Goal: Information Seeking & Learning: Learn about a topic

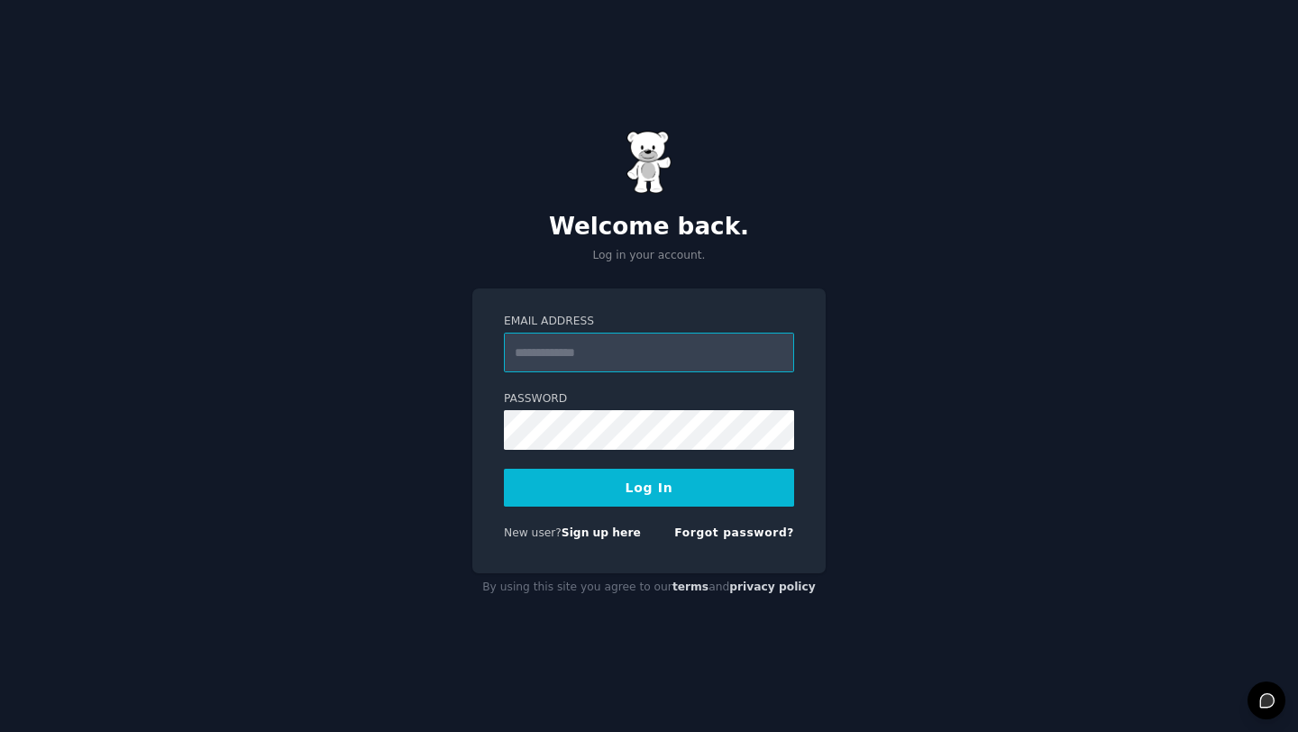
click at [572, 351] on input "Email Address" at bounding box center [649, 353] width 290 height 40
click at [752, 343] on input "Email Address" at bounding box center [649, 353] width 290 height 40
click at [0, 731] on com-1password-button at bounding box center [0, 732] width 0 height 0
type input "**********"
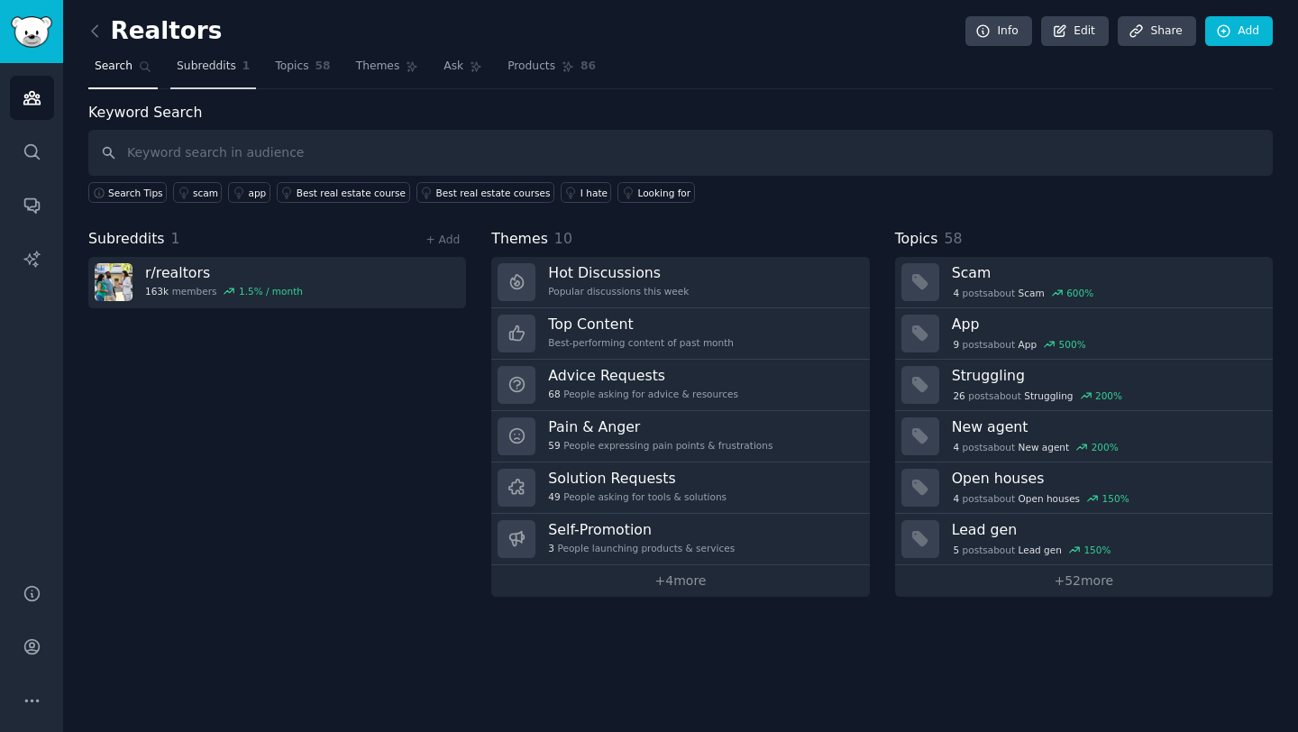
click at [210, 74] on span "Subreddits" at bounding box center [206, 67] width 59 height 16
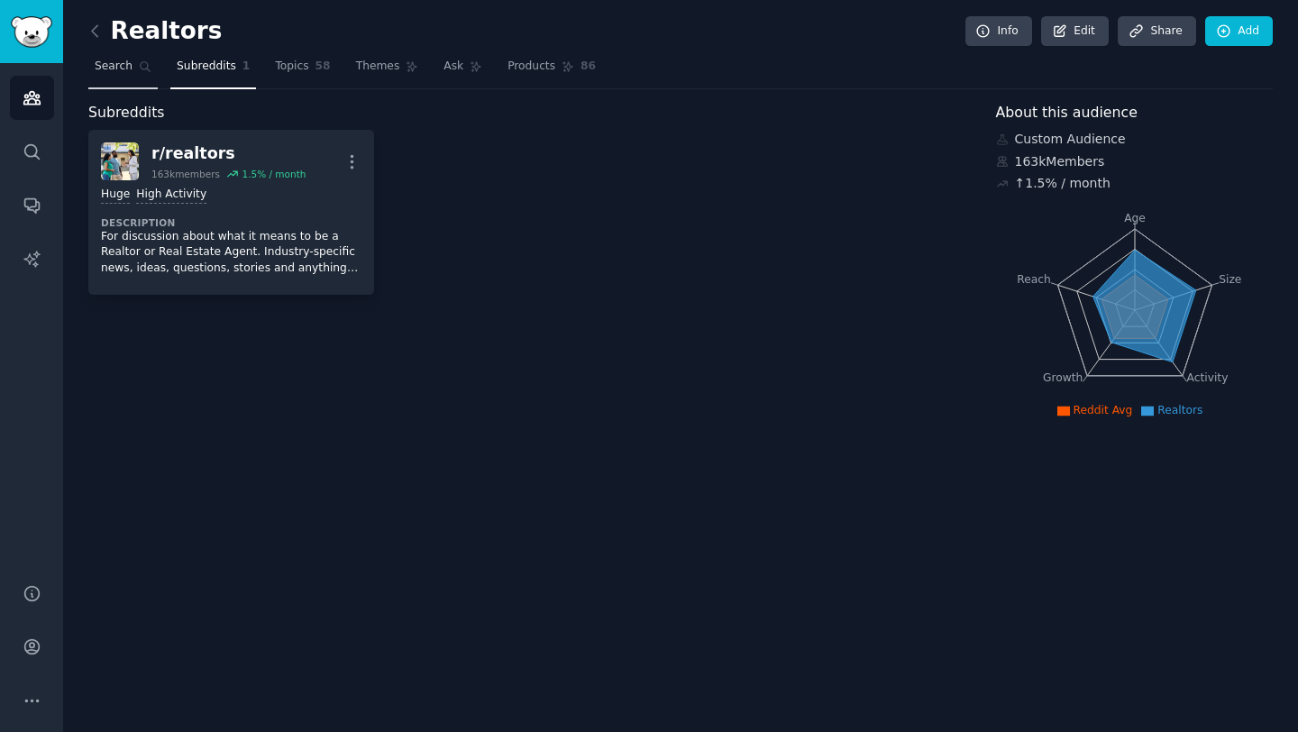
click at [112, 73] on span "Search" at bounding box center [114, 67] width 38 height 16
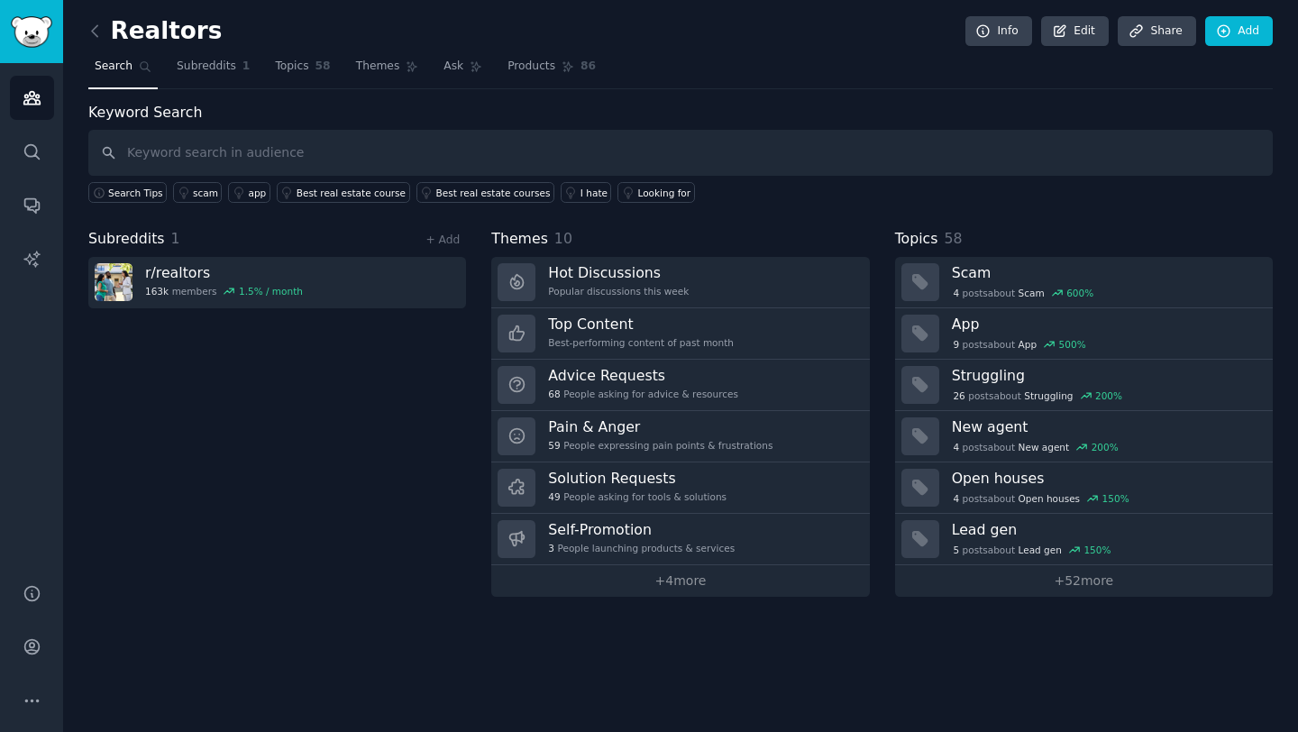
click at [109, 34] on link at bounding box center [99, 31] width 23 height 29
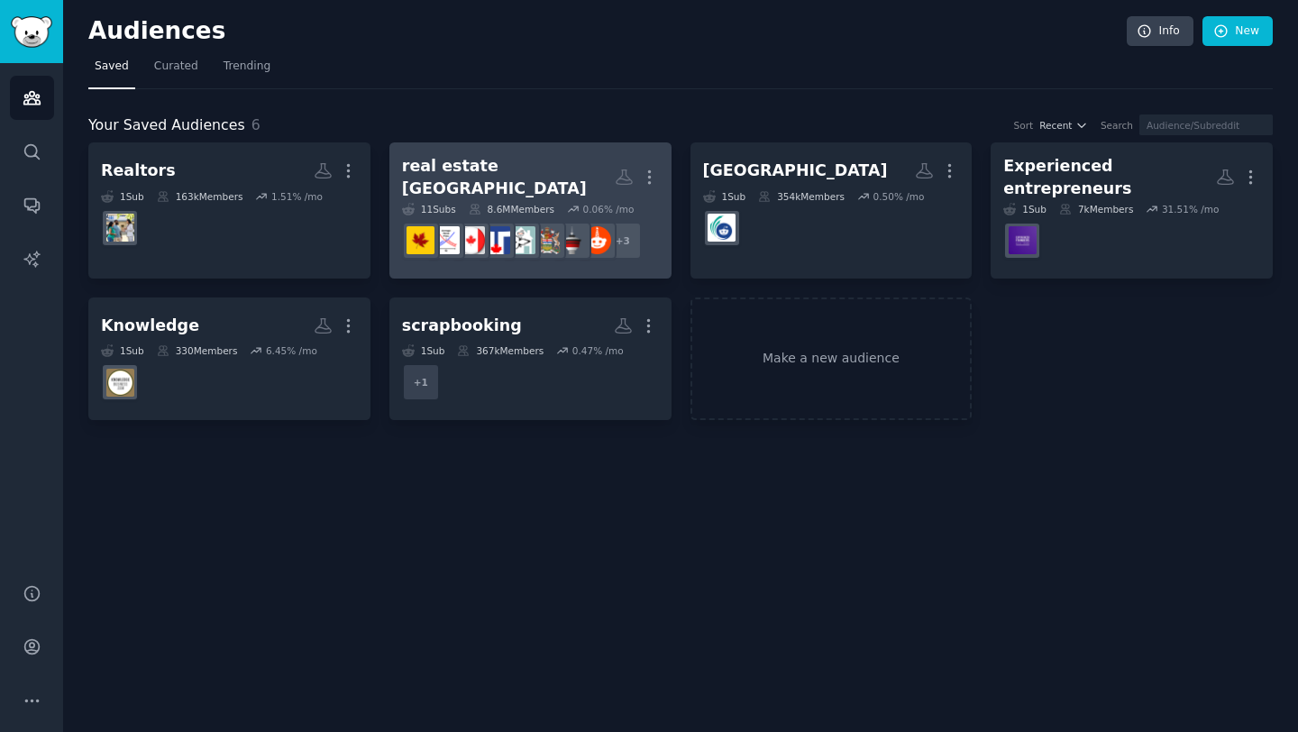
click at [525, 156] on h2 "real estate [GEOGRAPHIC_DATA] More" at bounding box center [530, 177] width 257 height 44
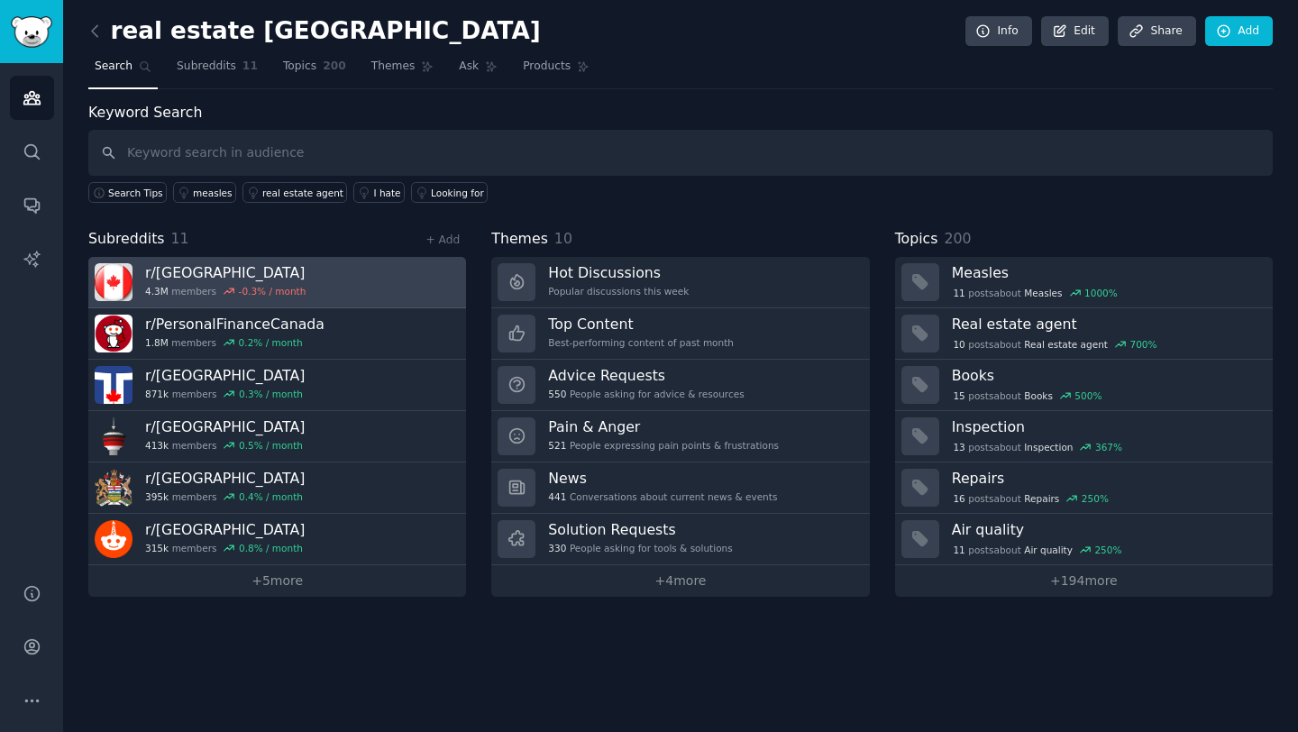
click at [348, 281] on link "r/ canada 4.3M members -0.3 % / month" at bounding box center [277, 282] width 378 height 51
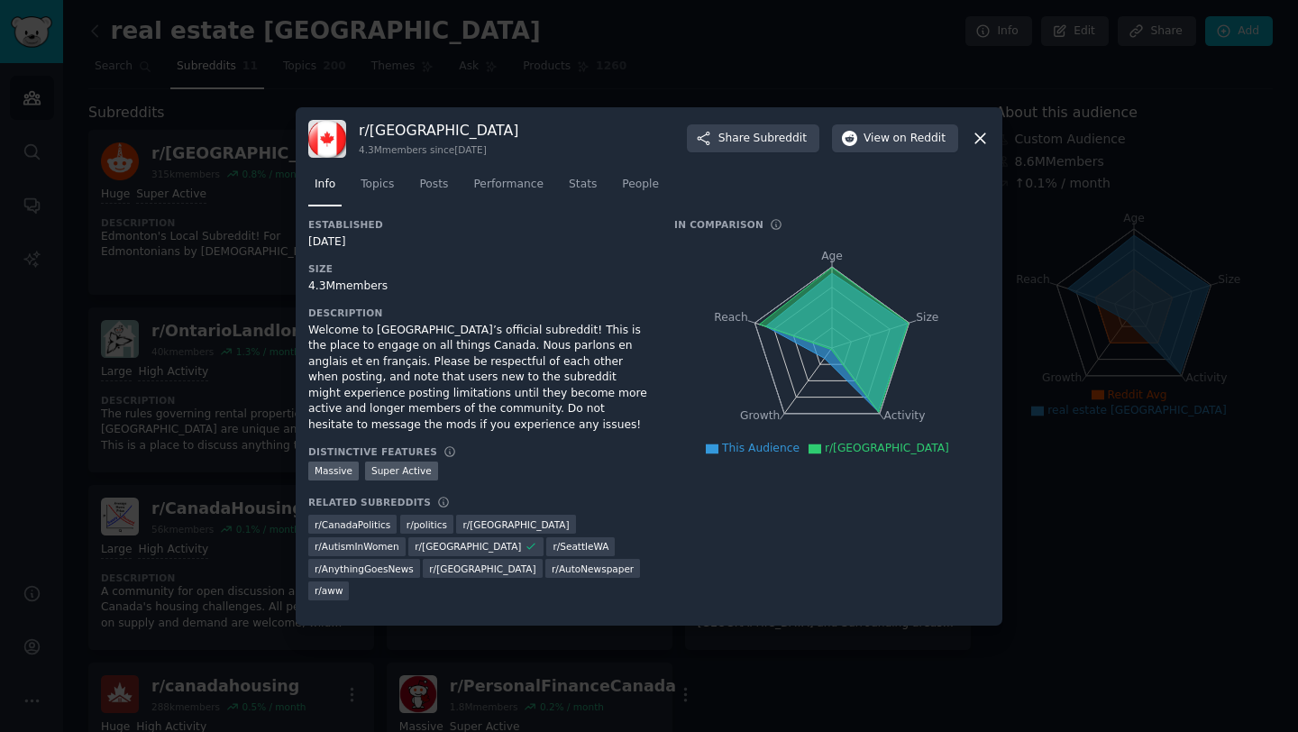
click at [981, 143] on icon at bounding box center [980, 138] width 10 height 10
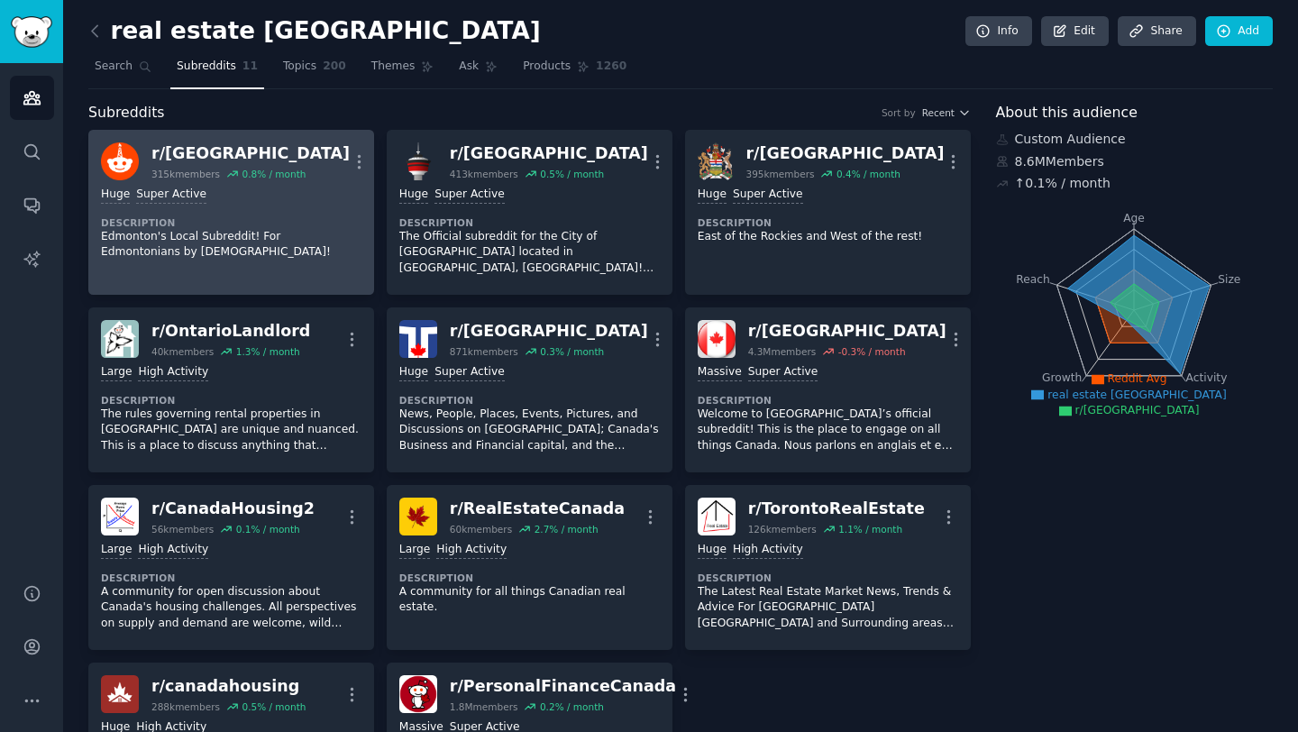
click at [272, 231] on p "Edmonton's Local Subreddit! For Edmontonians by [DEMOGRAPHIC_DATA]!" at bounding box center [231, 245] width 260 height 32
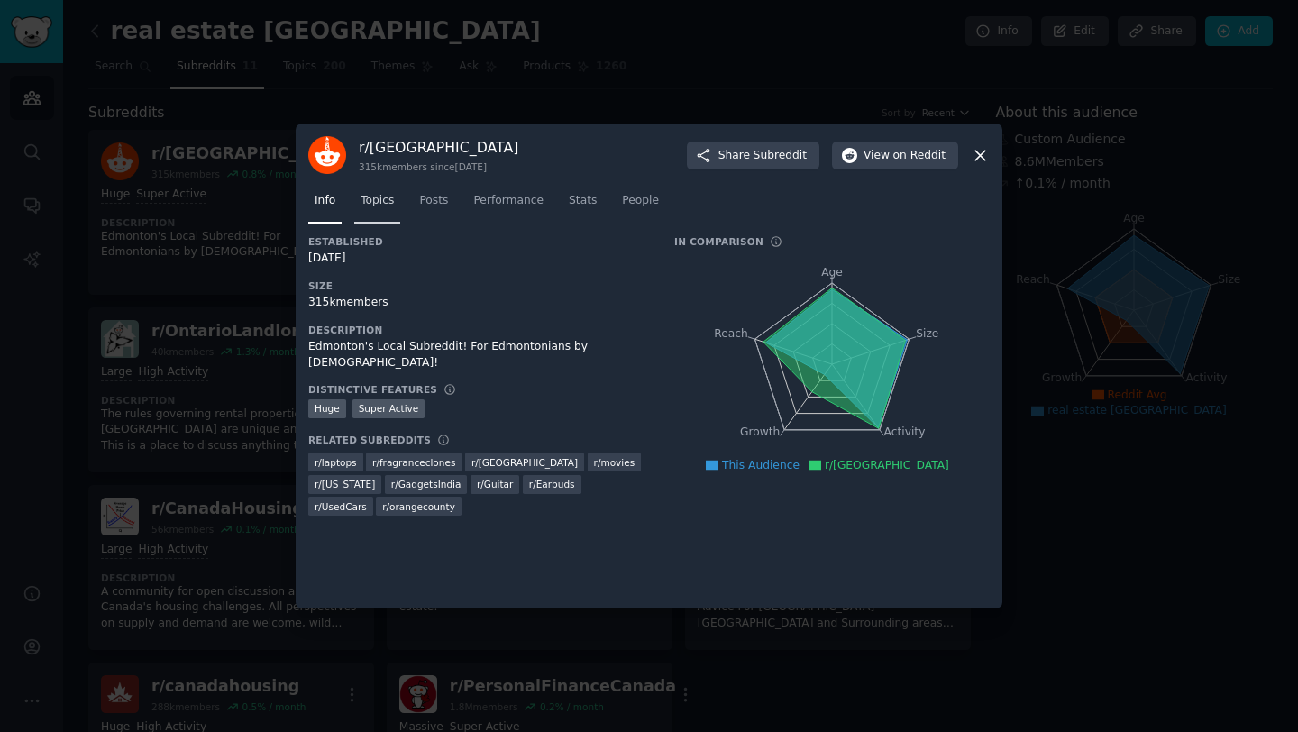
click at [373, 202] on span "Topics" at bounding box center [377, 201] width 33 height 16
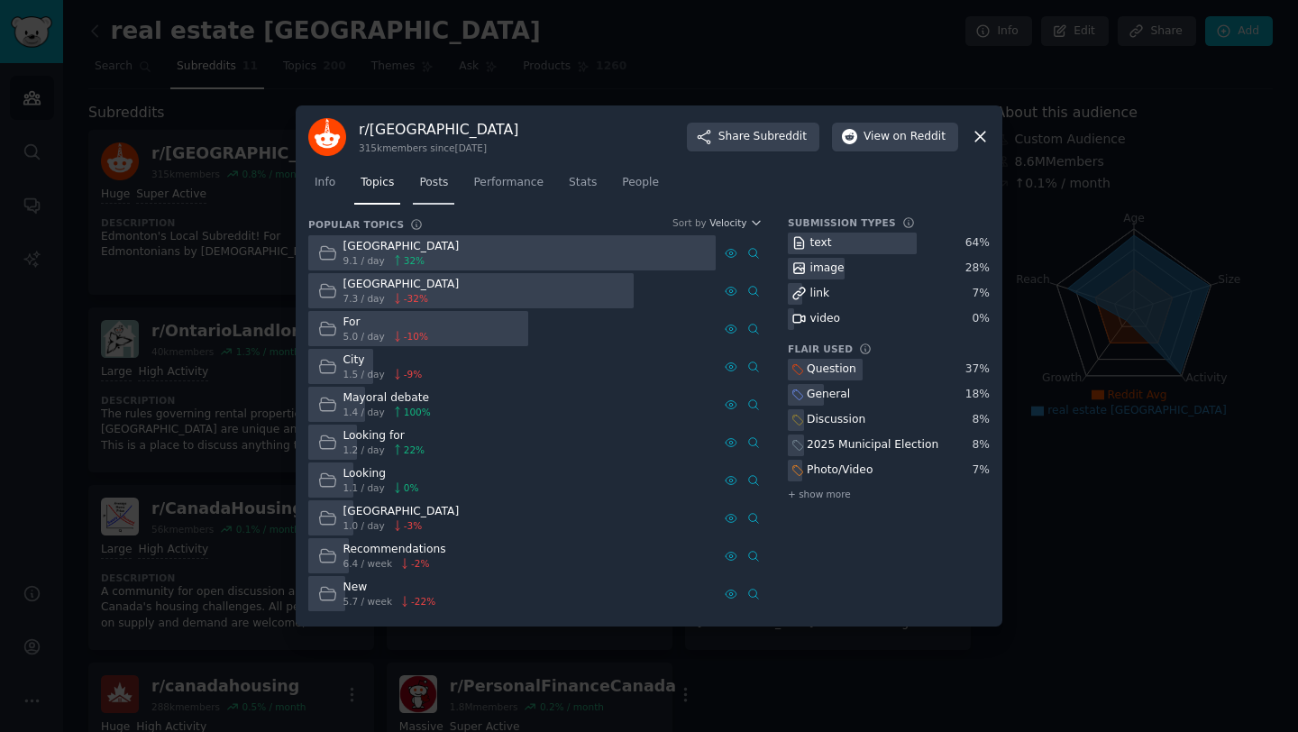
click at [433, 196] on link "Posts" at bounding box center [433, 187] width 41 height 37
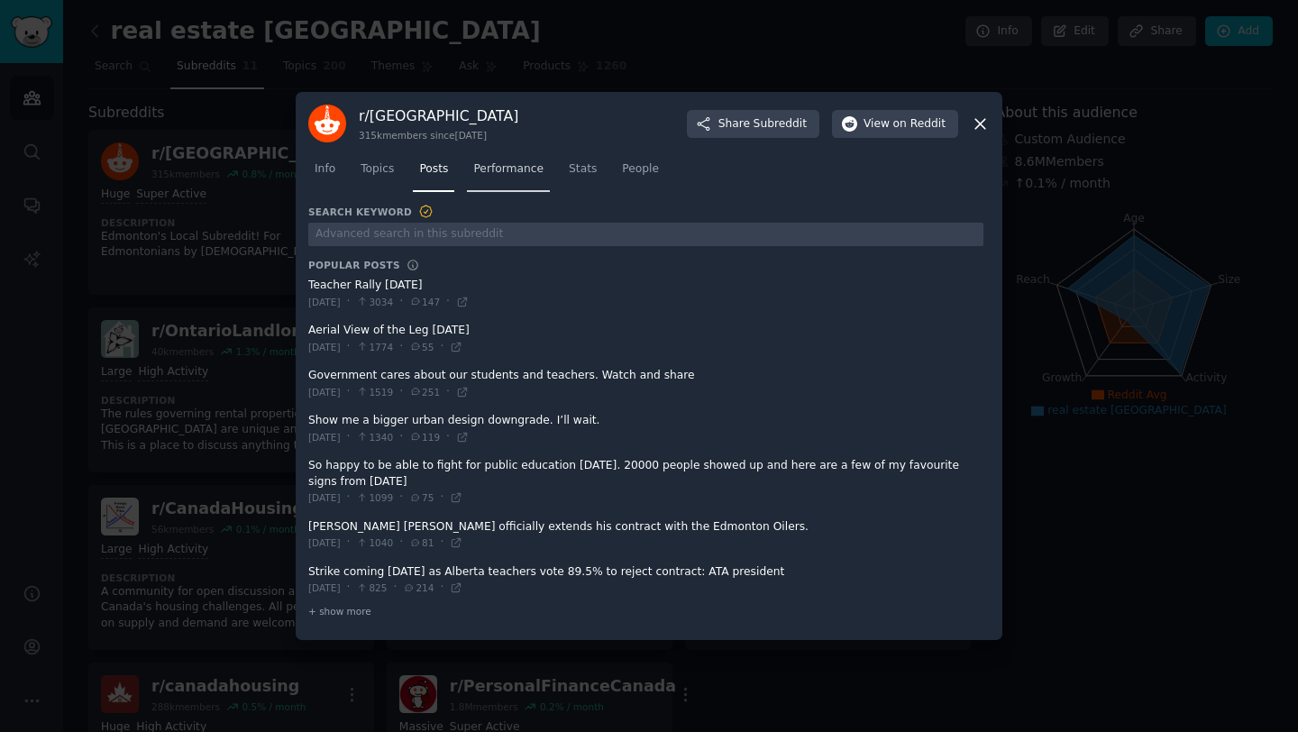
click at [502, 169] on span "Performance" at bounding box center [508, 169] width 70 height 16
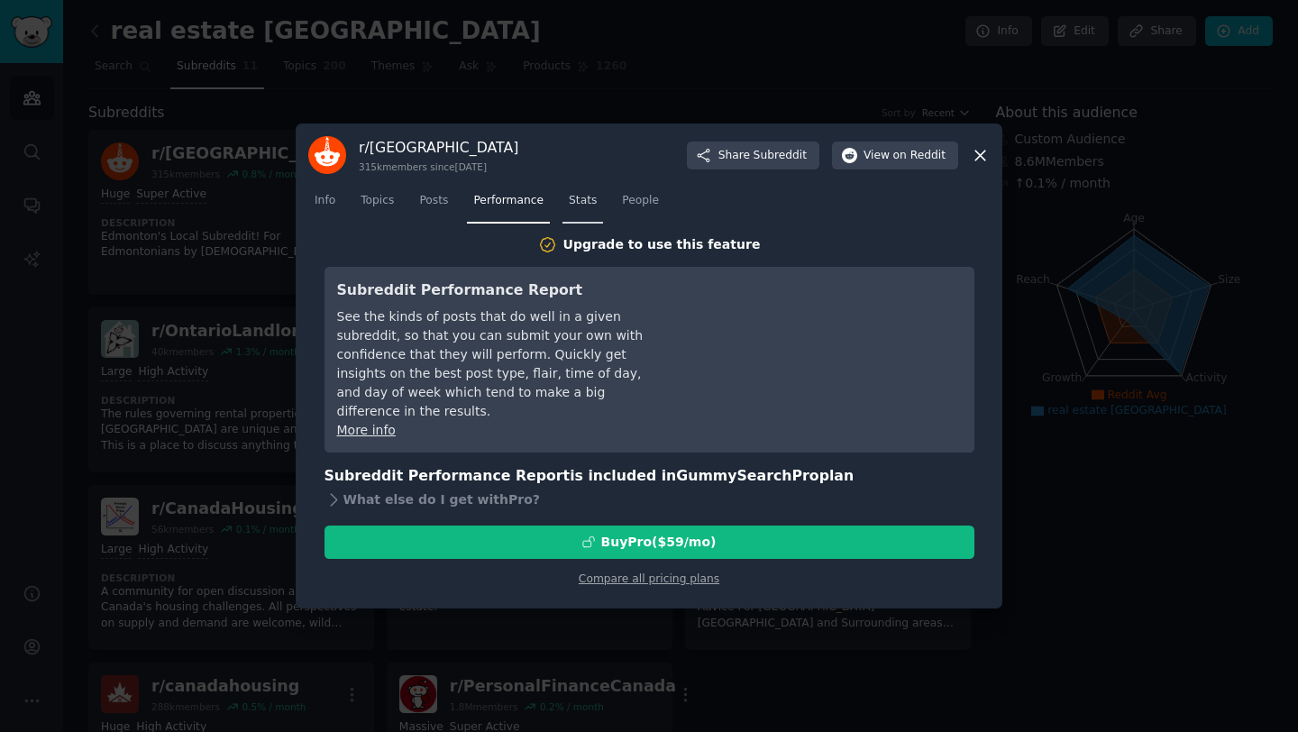
click at [582, 202] on span "Stats" at bounding box center [583, 201] width 28 height 16
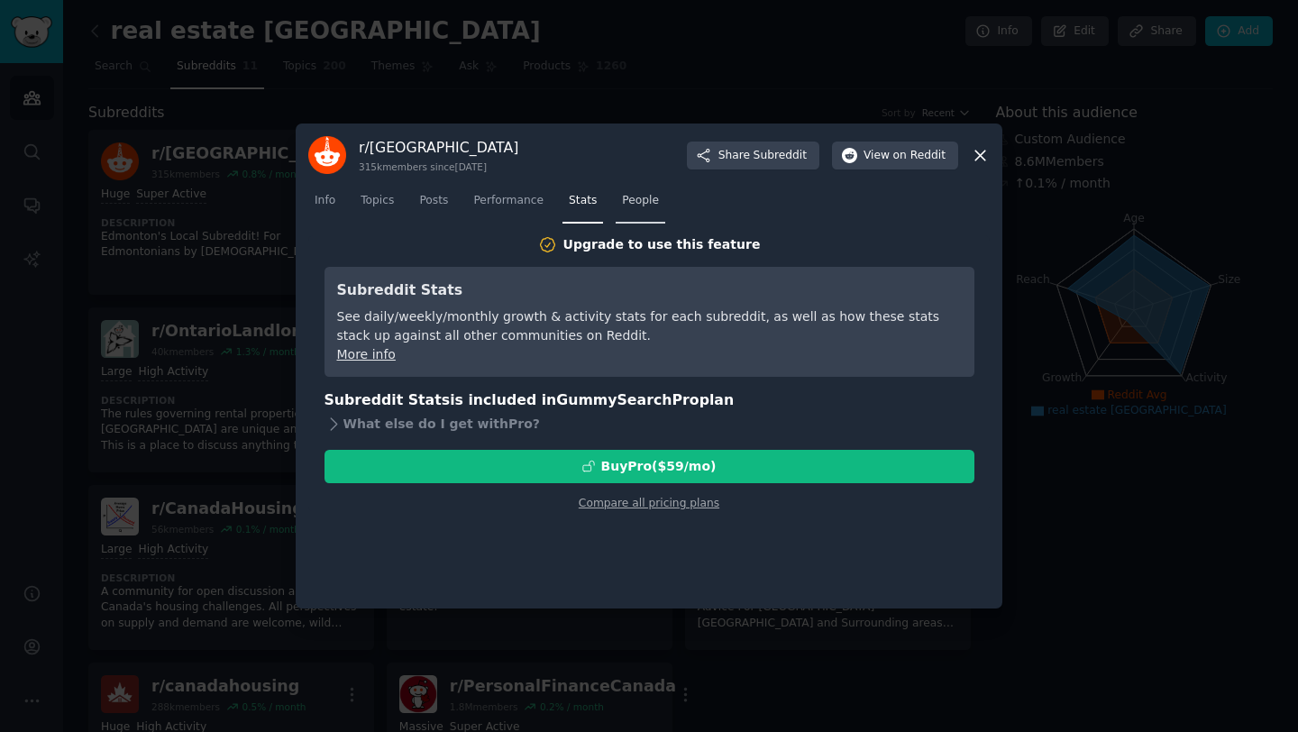
click at [644, 205] on span "People" at bounding box center [640, 201] width 37 height 16
click at [1065, 222] on div at bounding box center [649, 366] width 1298 height 732
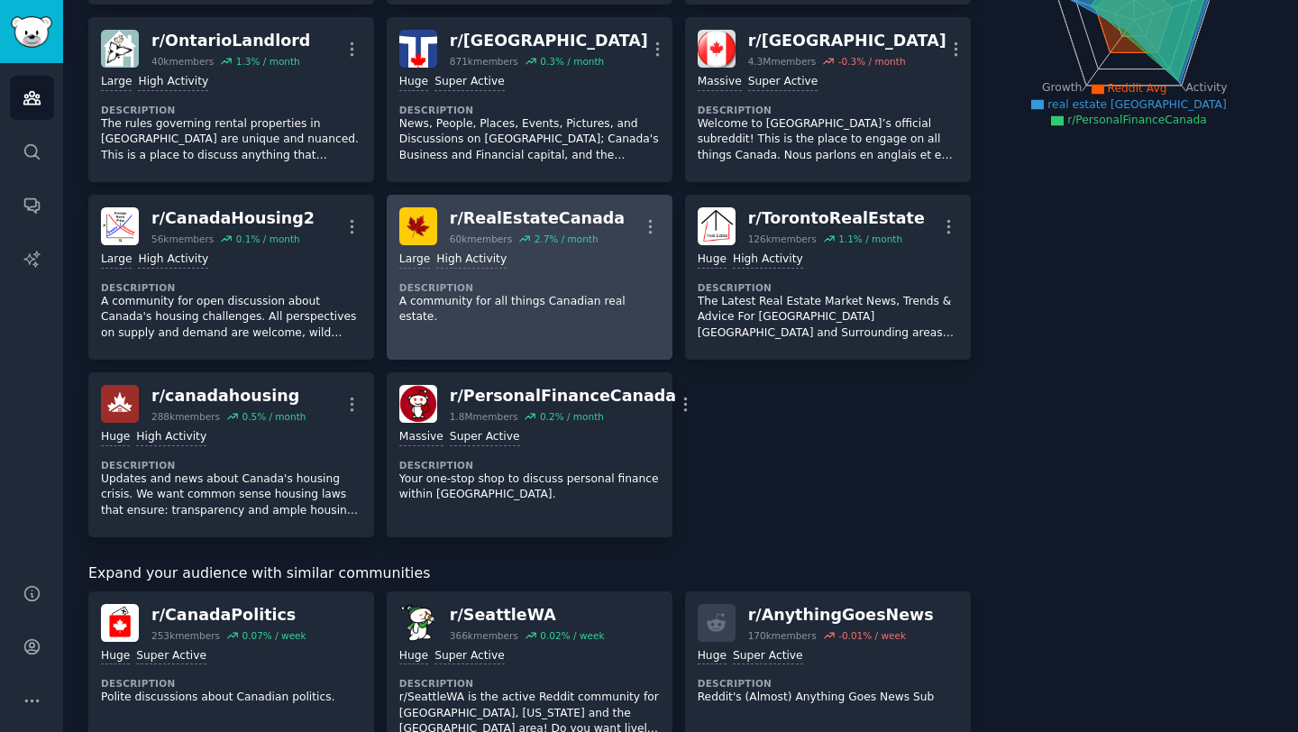
scroll to position [293, 0]
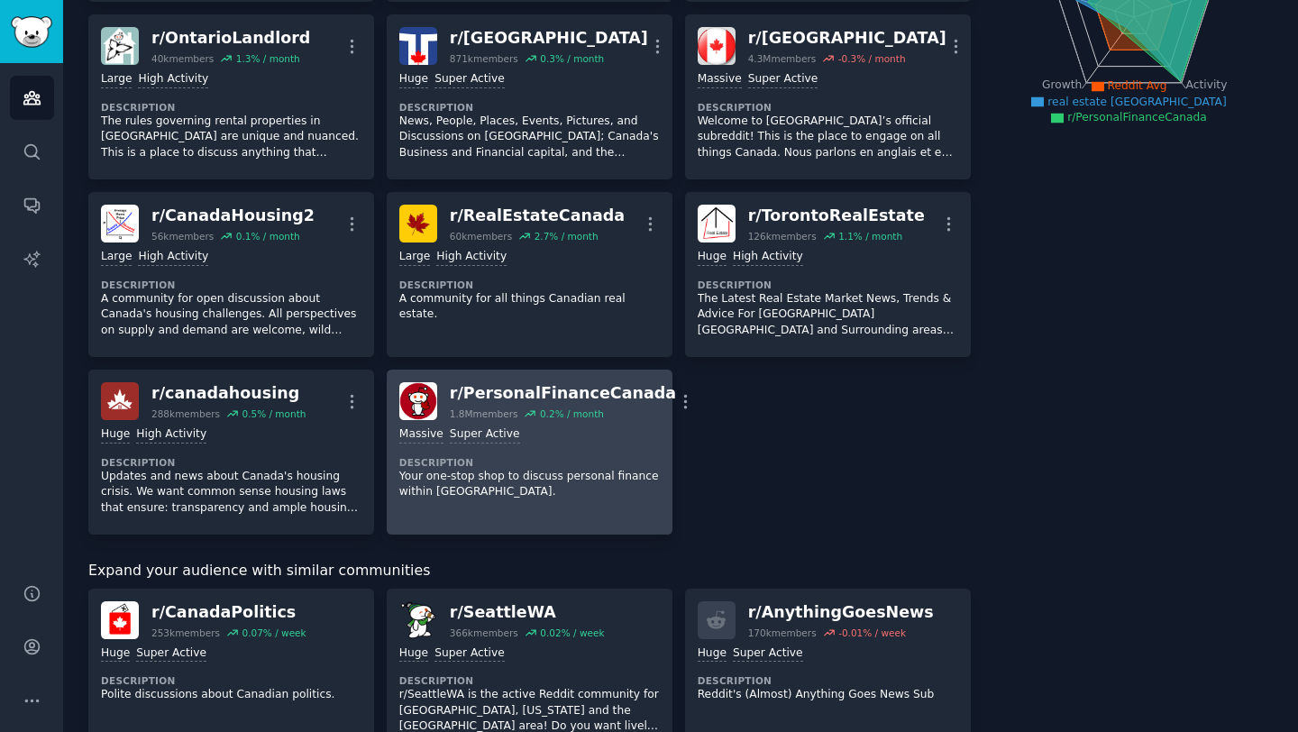
click at [467, 469] on p "Your one-stop shop to discuss personal finance within [GEOGRAPHIC_DATA]." at bounding box center [529, 485] width 260 height 32
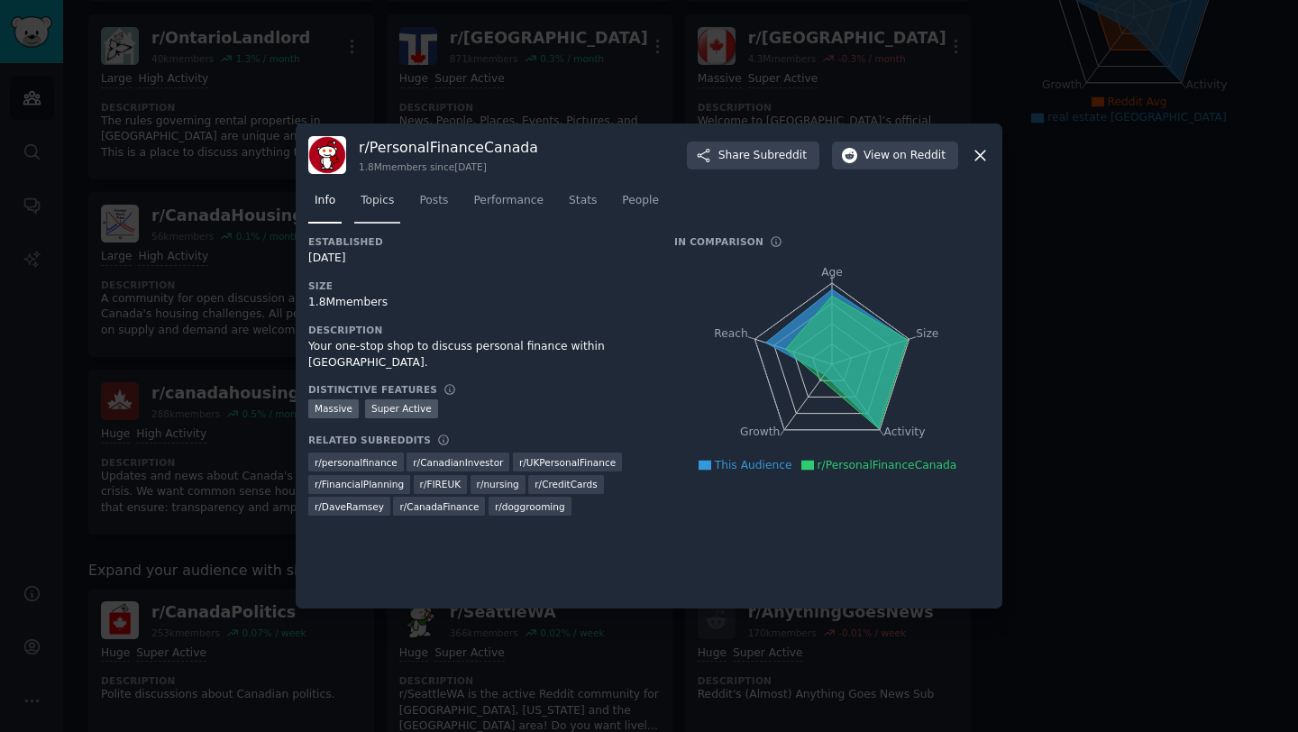
click at [384, 205] on span "Topics" at bounding box center [377, 201] width 33 height 16
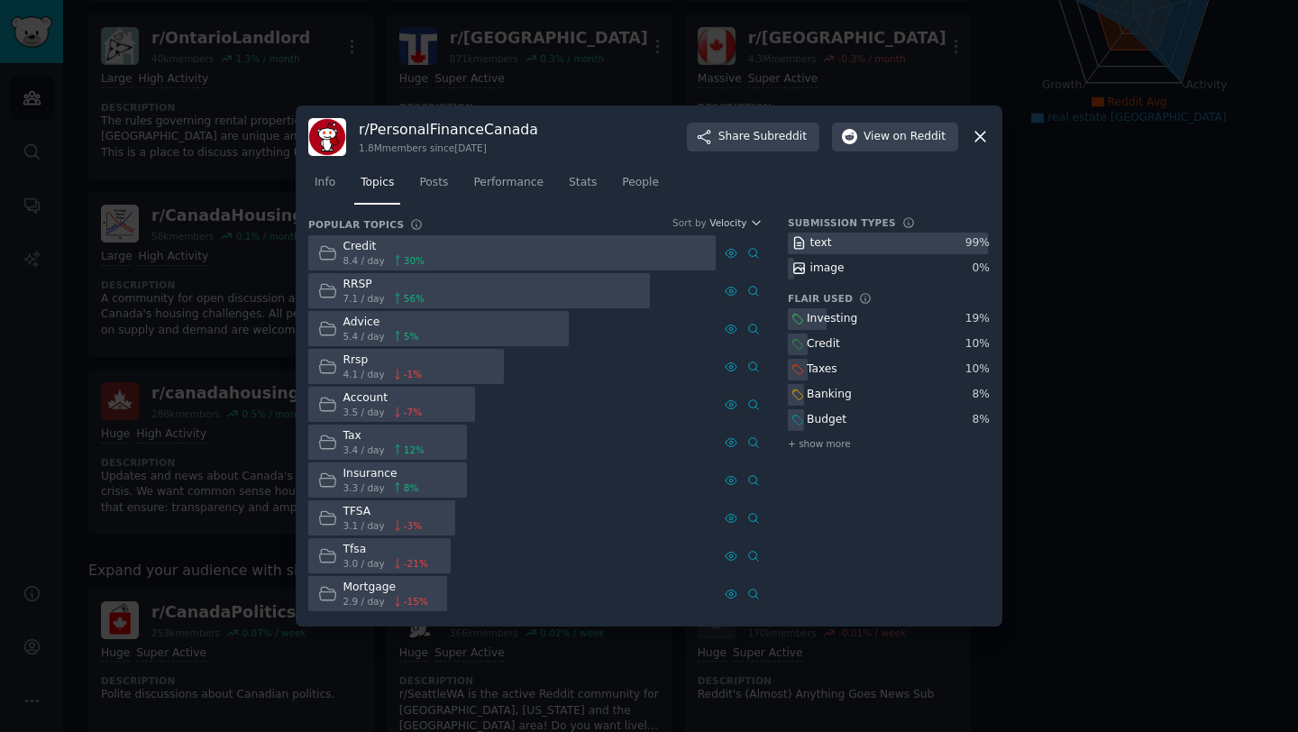
click at [1021, 320] on div at bounding box center [649, 366] width 1298 height 732
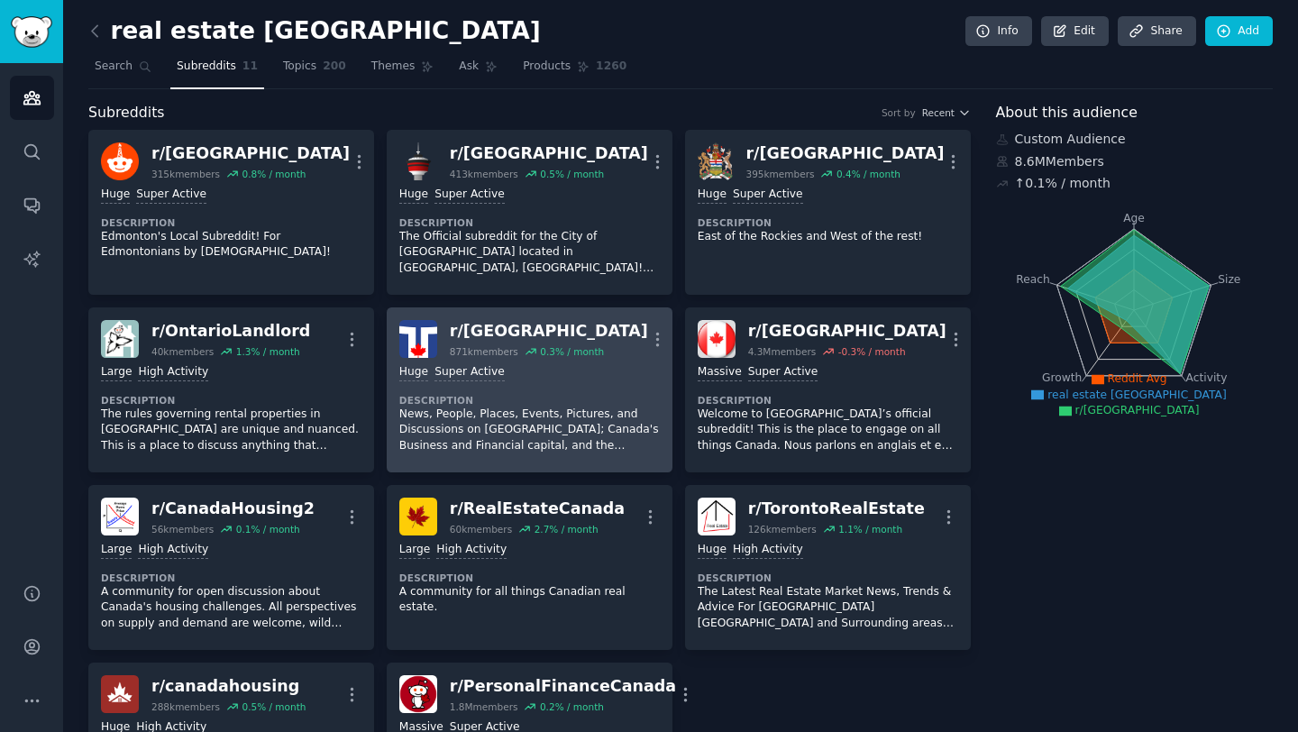
click at [570, 406] on p "News, People, Places, Events, Pictures, and Discussions on [GEOGRAPHIC_DATA]; C…" at bounding box center [529, 430] width 260 height 48
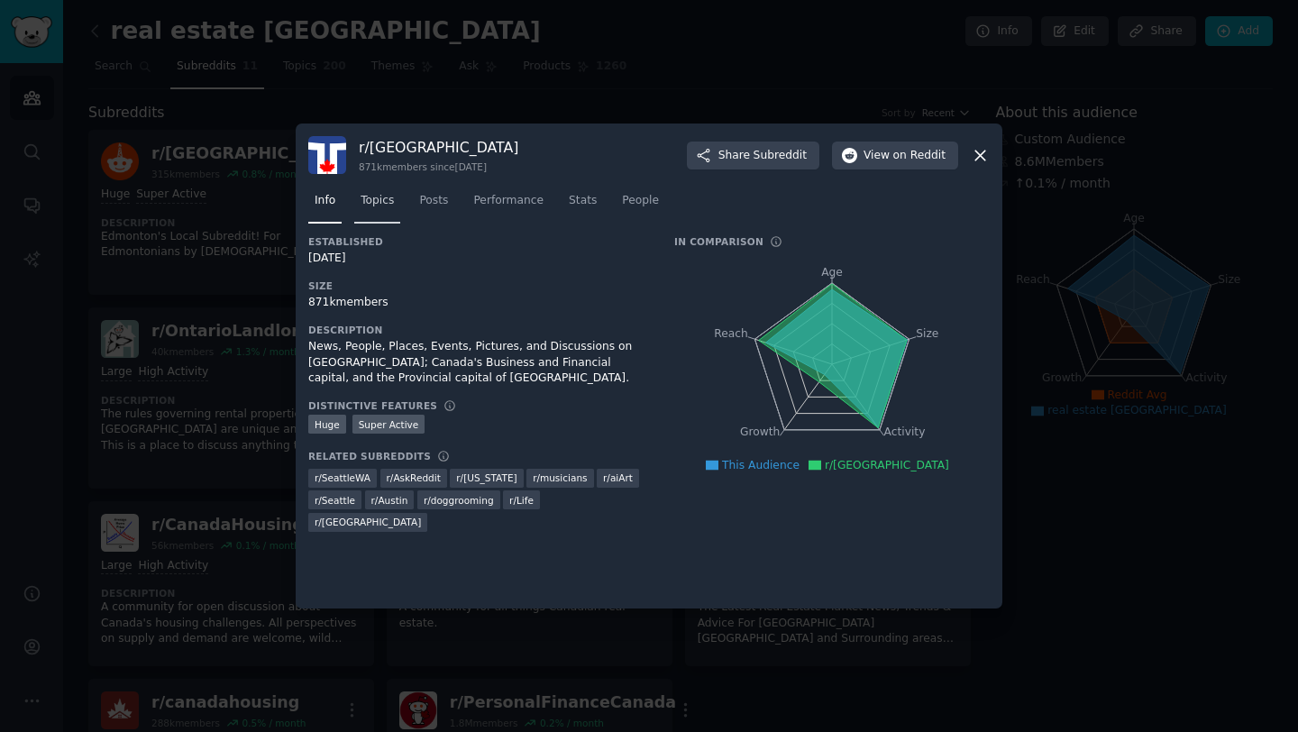
click at [394, 190] on link "Topics" at bounding box center [377, 205] width 46 height 37
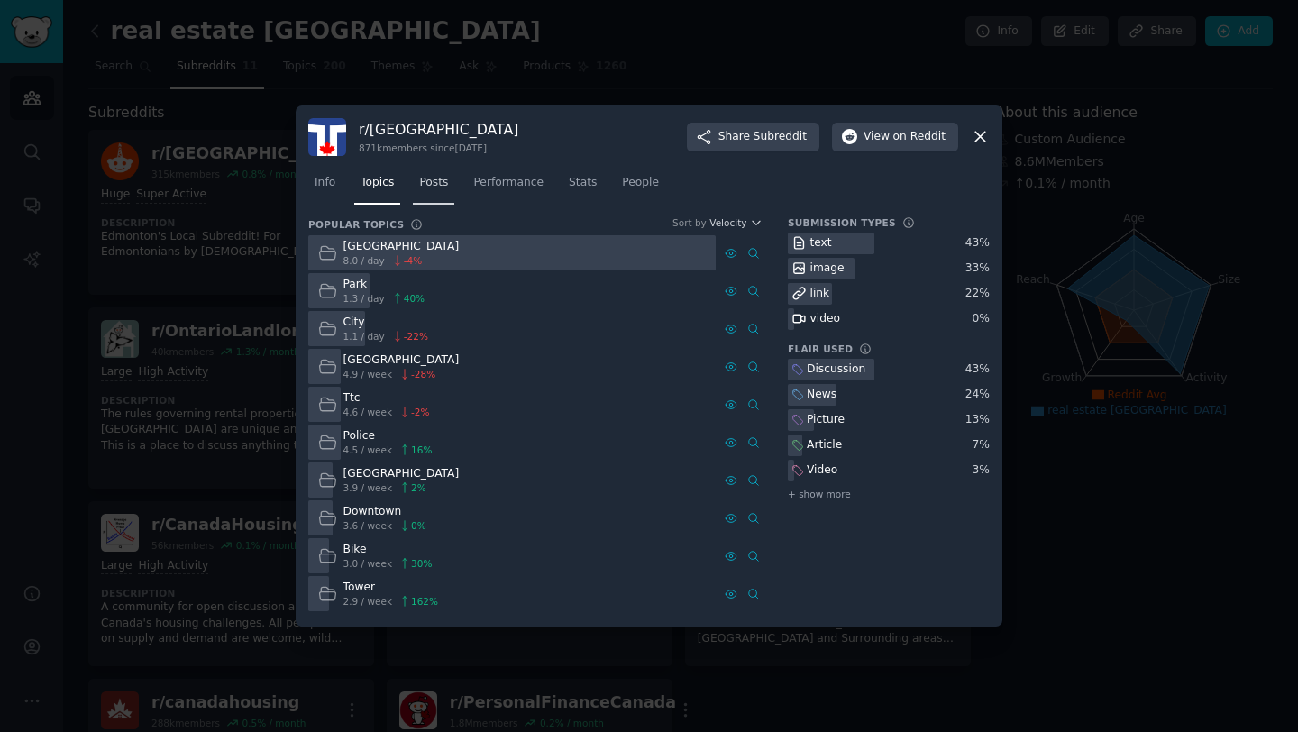
click at [415, 187] on link "Posts" at bounding box center [433, 187] width 41 height 37
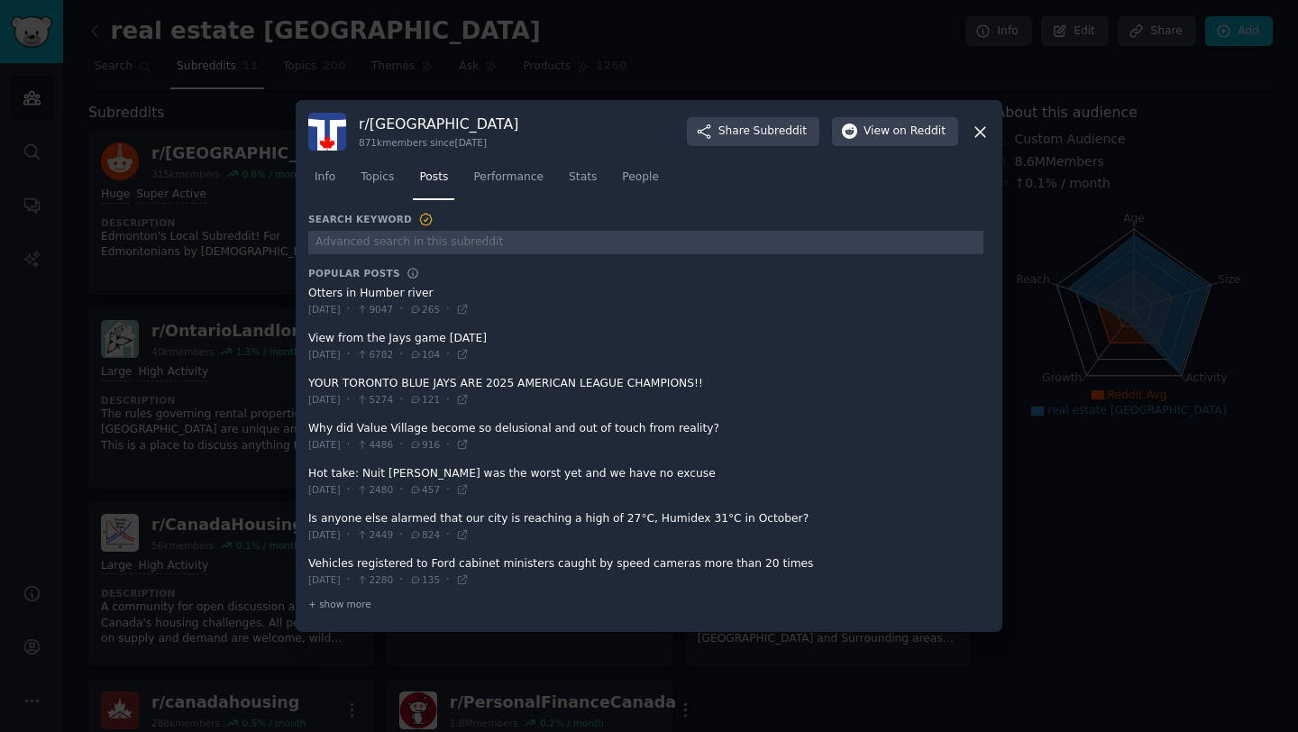
click at [977, 135] on icon at bounding box center [980, 132] width 19 height 19
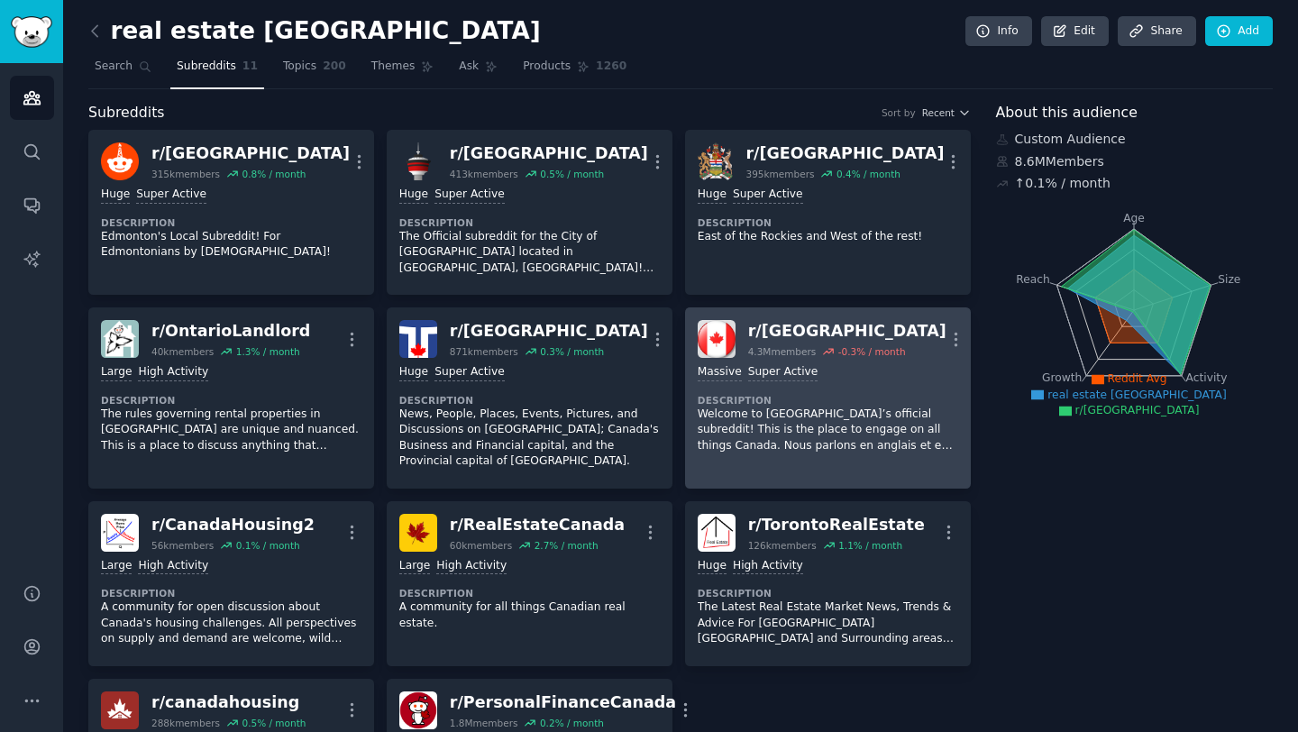
click at [792, 406] on p "Welcome to [GEOGRAPHIC_DATA]’s official subreddit! This is the place to engage …" at bounding box center [828, 430] width 260 height 48
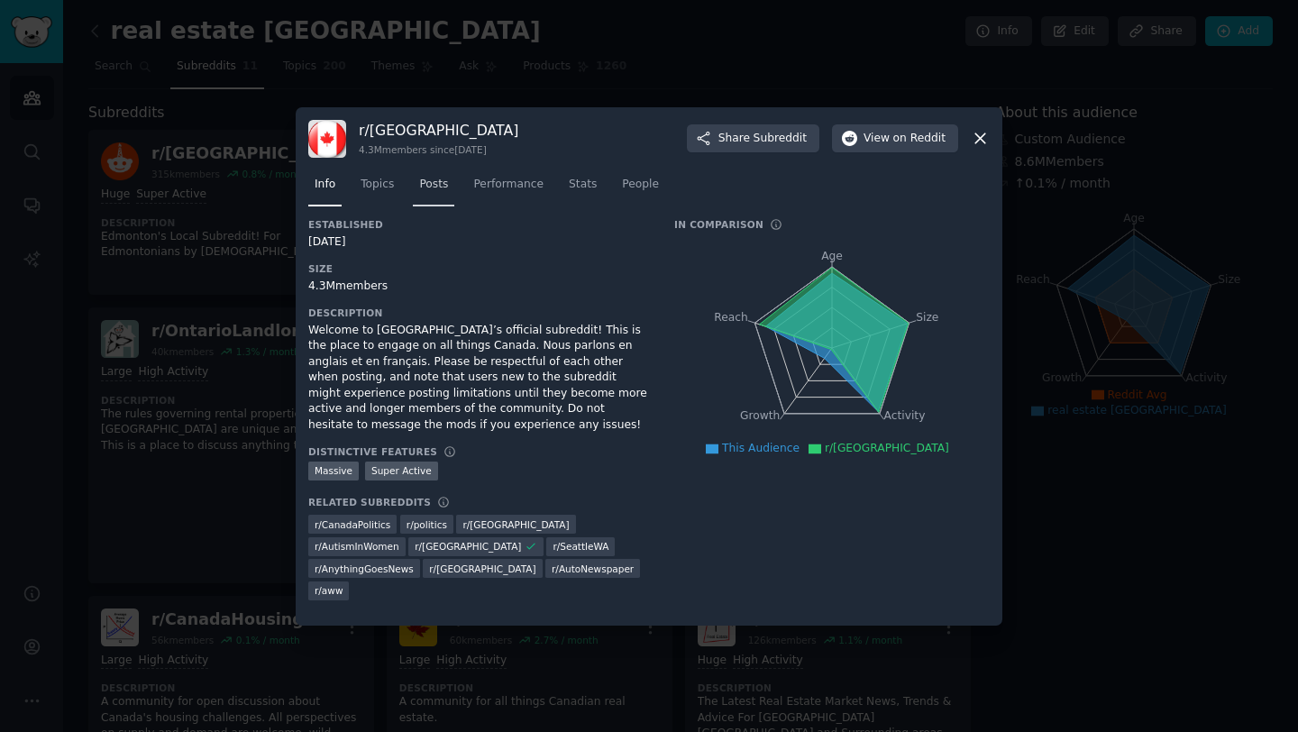
click at [419, 193] on span "Posts" at bounding box center [433, 185] width 29 height 16
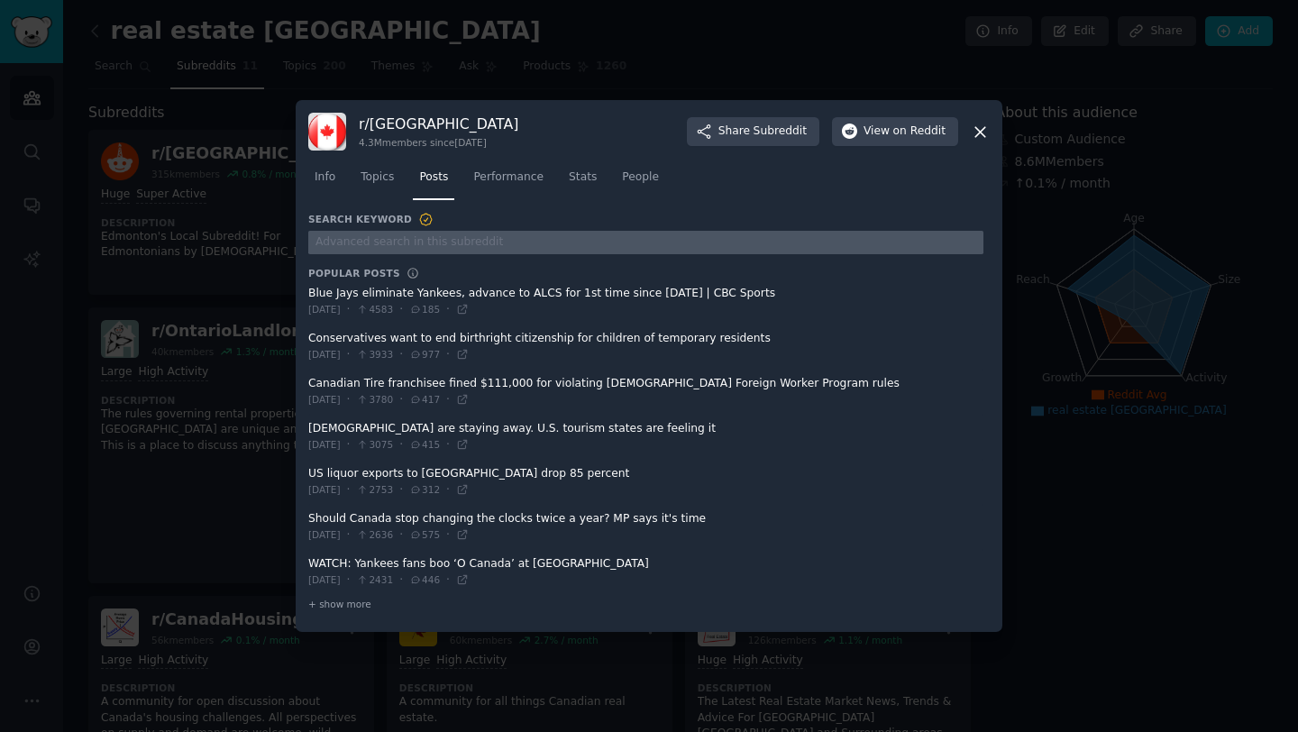
click at [459, 243] on input "text" at bounding box center [645, 243] width 675 height 24
type input "house"
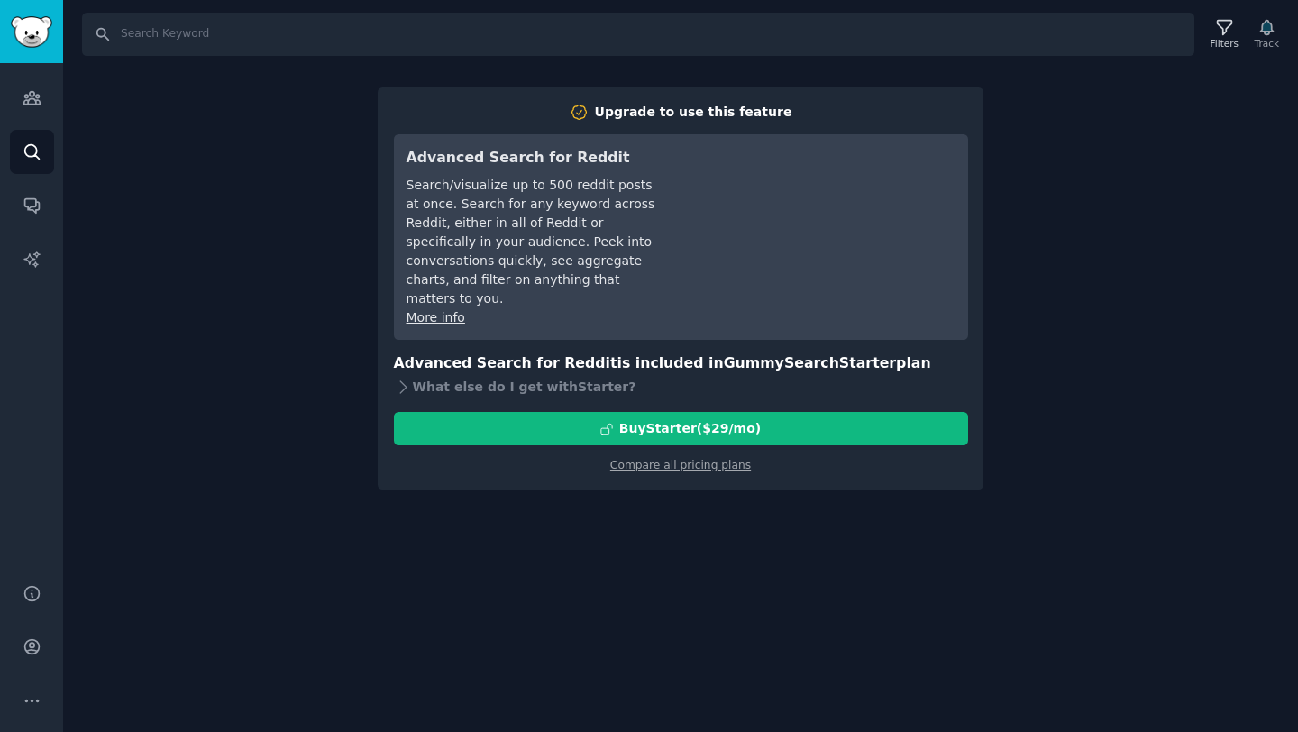
click at [1011, 207] on div "Search Filters Track Upgrade to use this feature Advanced Search for Reddit Sea…" at bounding box center [680, 366] width 1235 height 732
click at [332, 36] on input "Search" at bounding box center [638, 34] width 1112 height 43
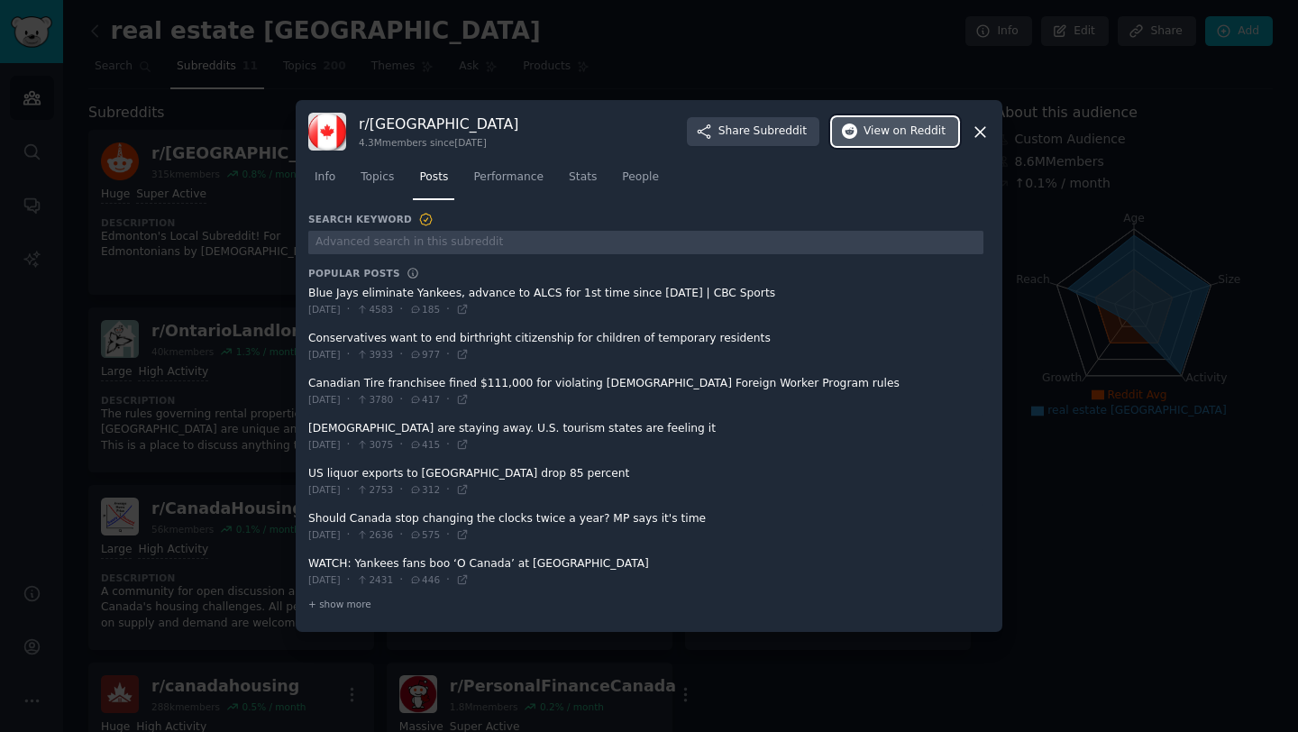
click at [881, 134] on span "View on Reddit" at bounding box center [904, 131] width 82 height 16
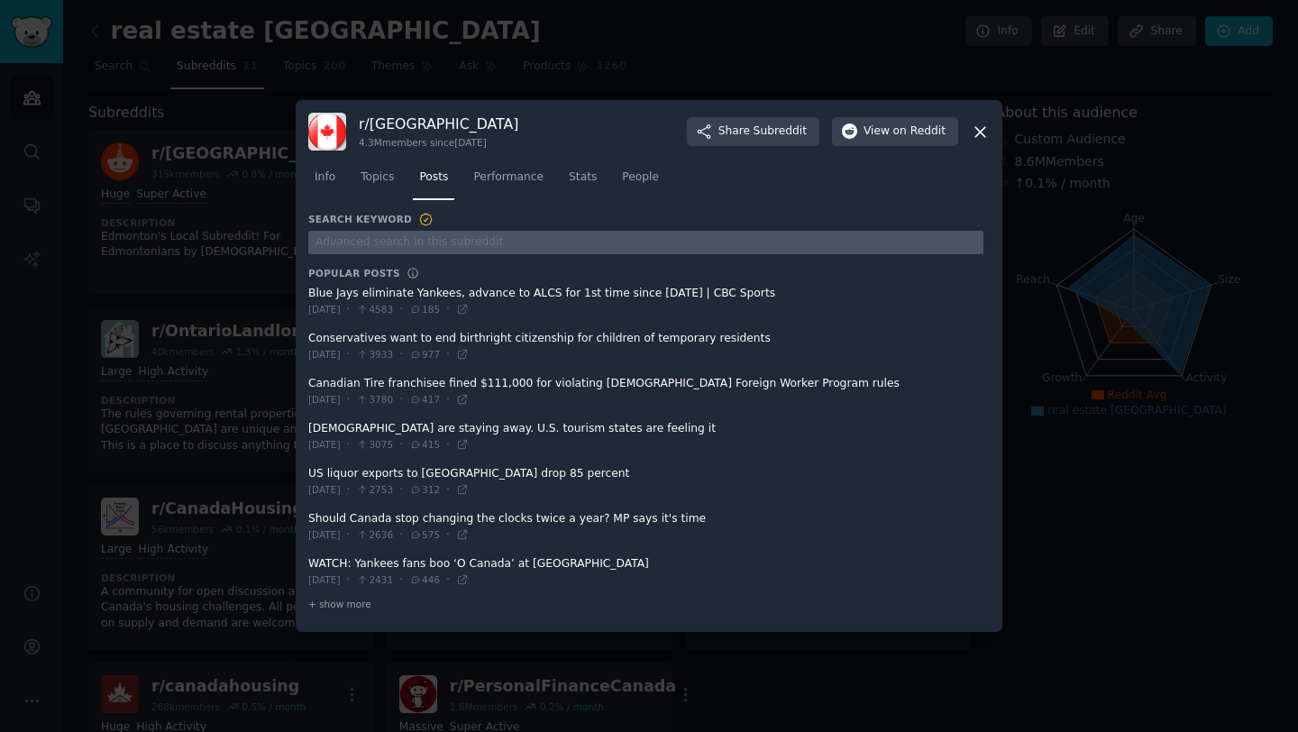
click at [668, 241] on input "text" at bounding box center [645, 243] width 675 height 24
paste input "house cost repairs"
type input "house cost repairs"
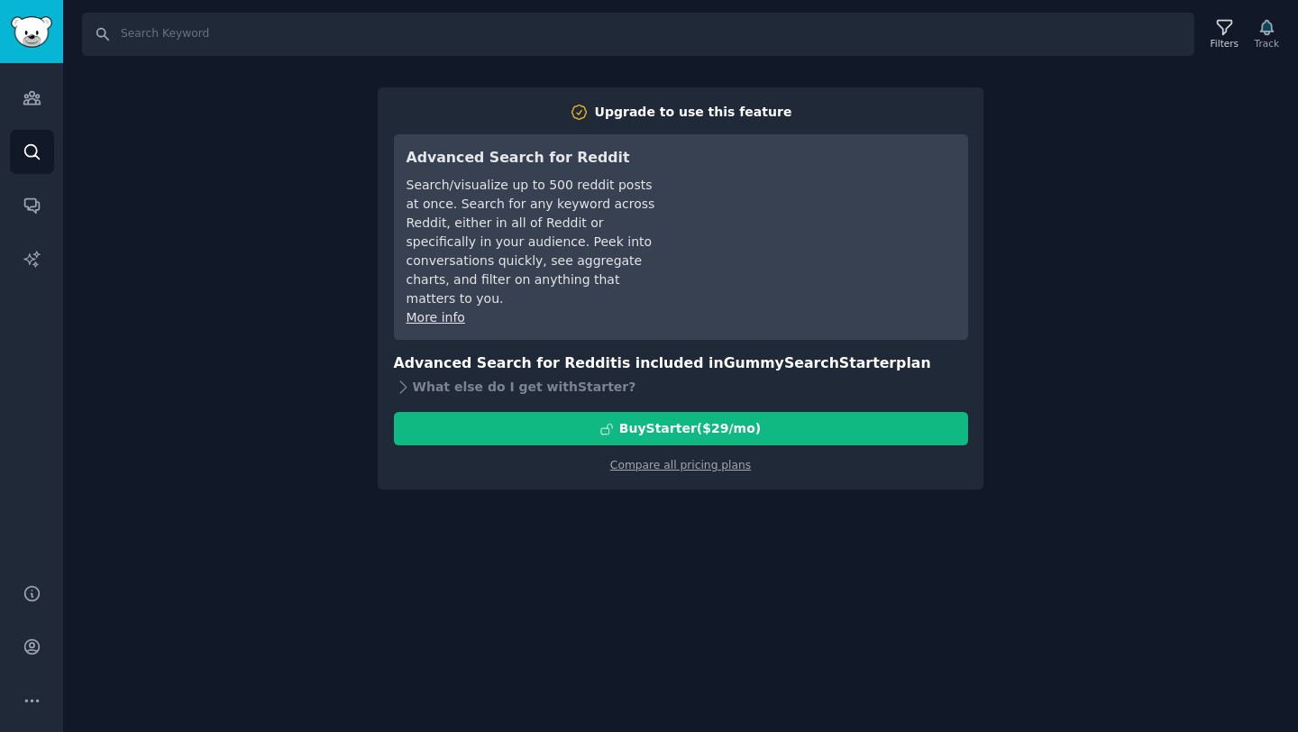
click at [1055, 180] on div "Search Filters Track Upgrade to use this feature Advanced Search for Reddit Sea…" at bounding box center [680, 366] width 1235 height 732
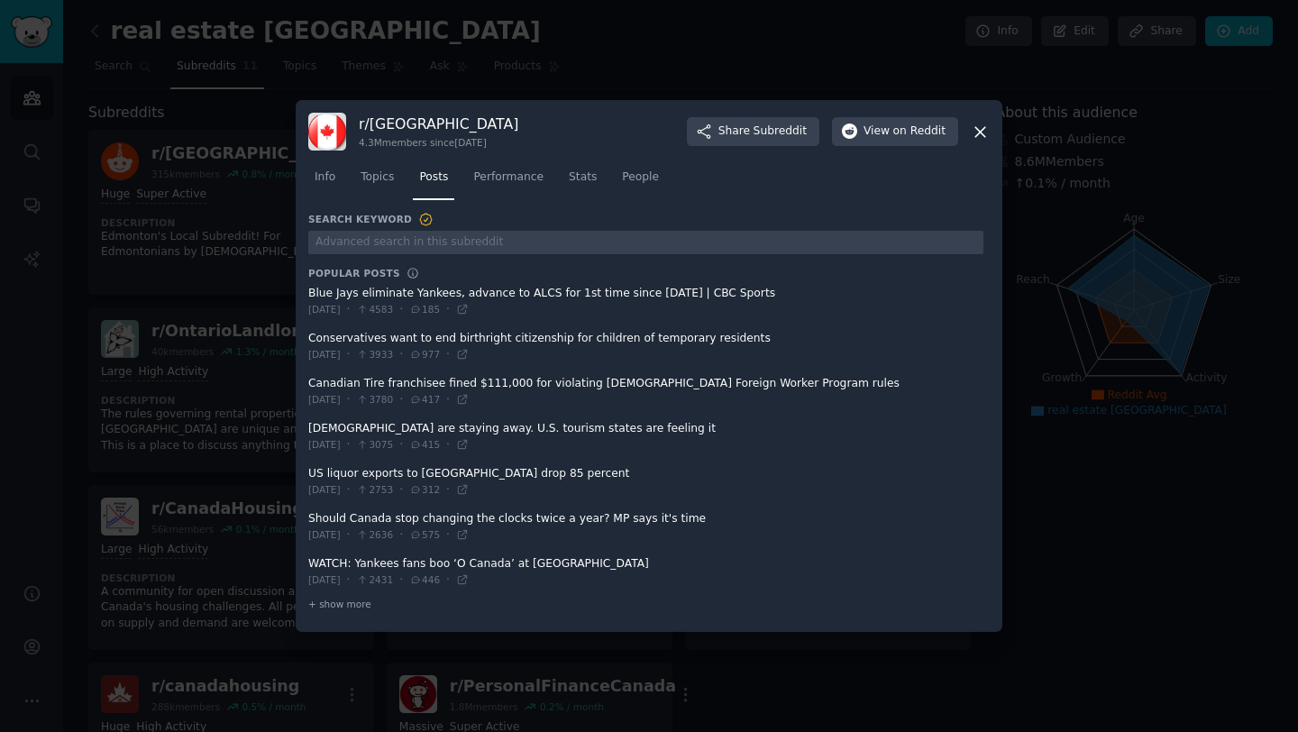
click at [738, 45] on div at bounding box center [649, 366] width 1298 height 732
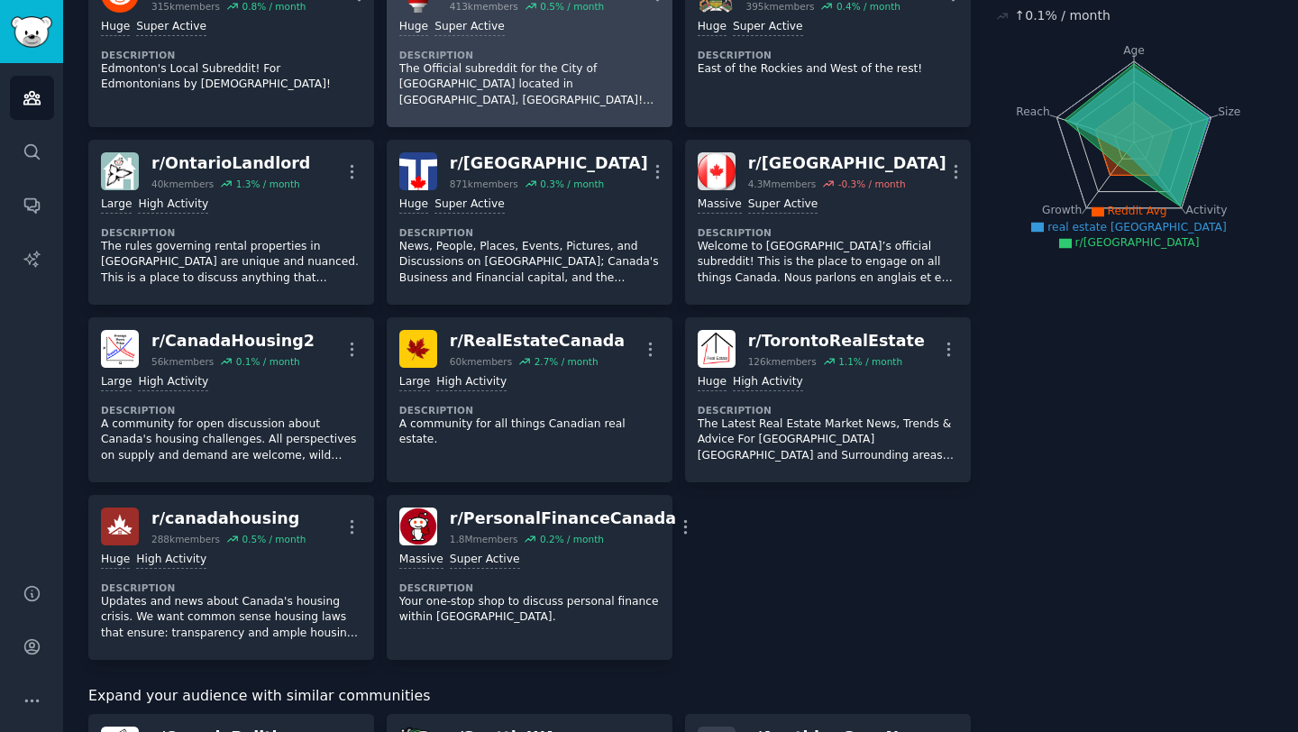
scroll to position [181, 0]
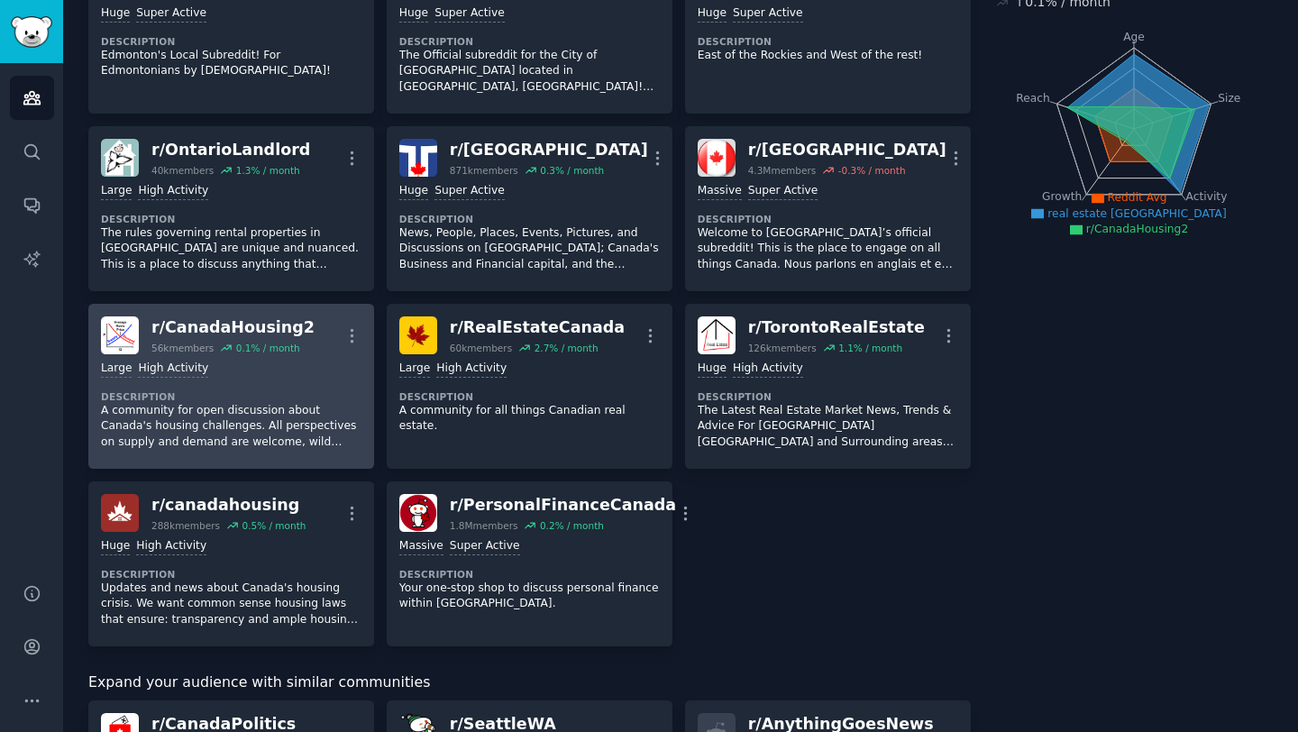
click at [298, 361] on div "Large High Activity" at bounding box center [231, 369] width 260 height 17
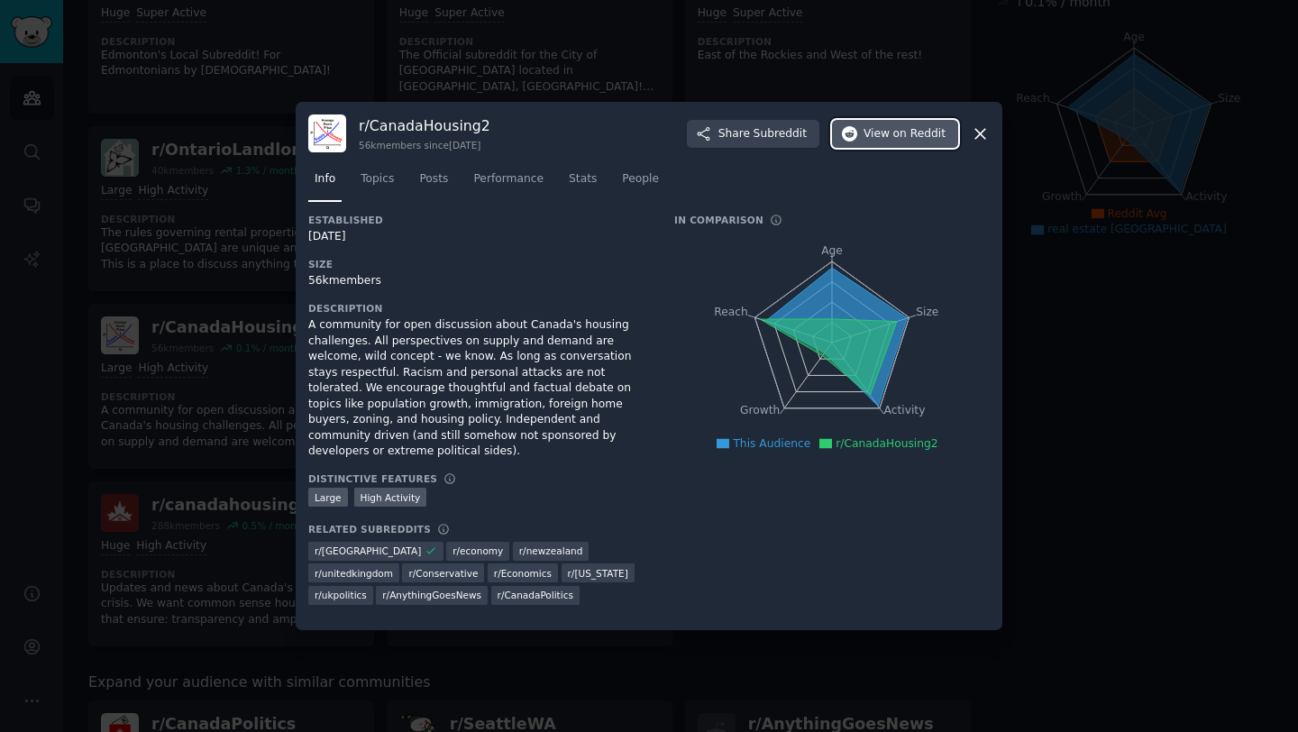
click at [917, 141] on span "on Reddit" at bounding box center [919, 134] width 52 height 16
click at [1200, 242] on div at bounding box center [649, 366] width 1298 height 732
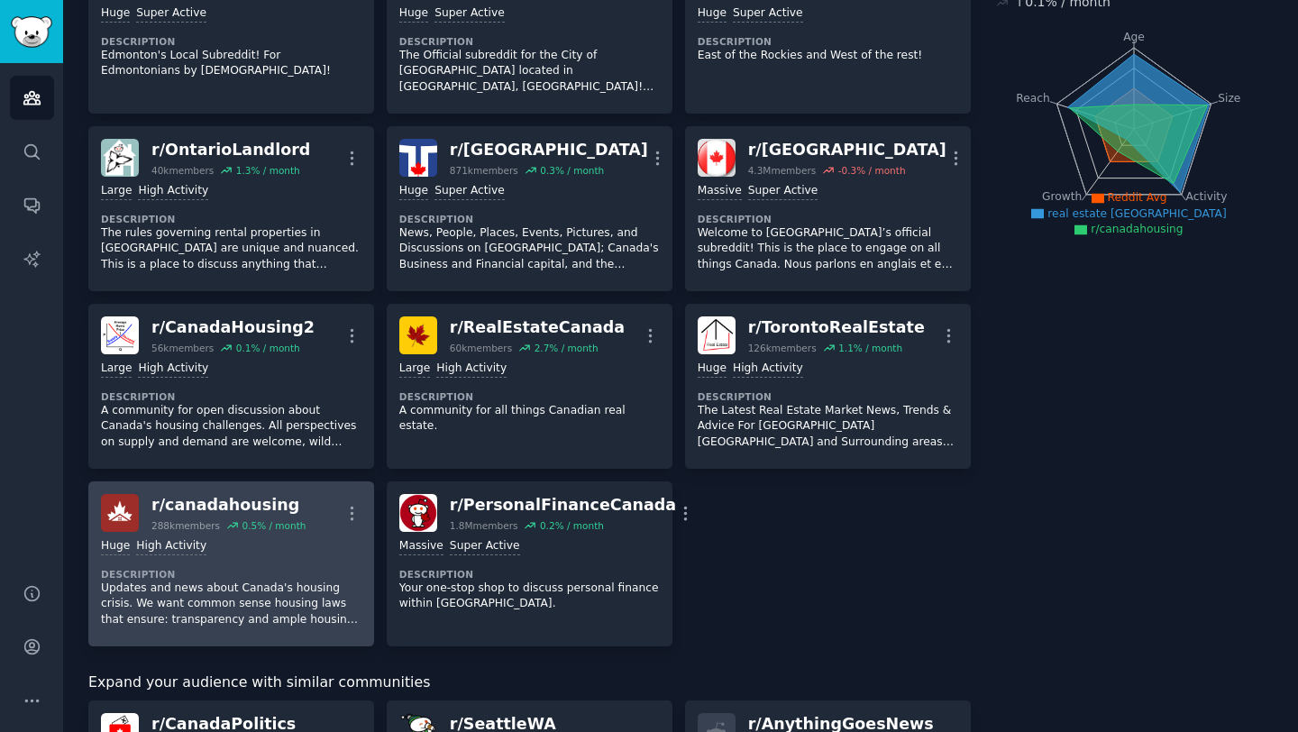
click at [297, 540] on div "Huge High Activity Description Updates and news about Canada's housing crisis. …" at bounding box center [231, 583] width 260 height 102
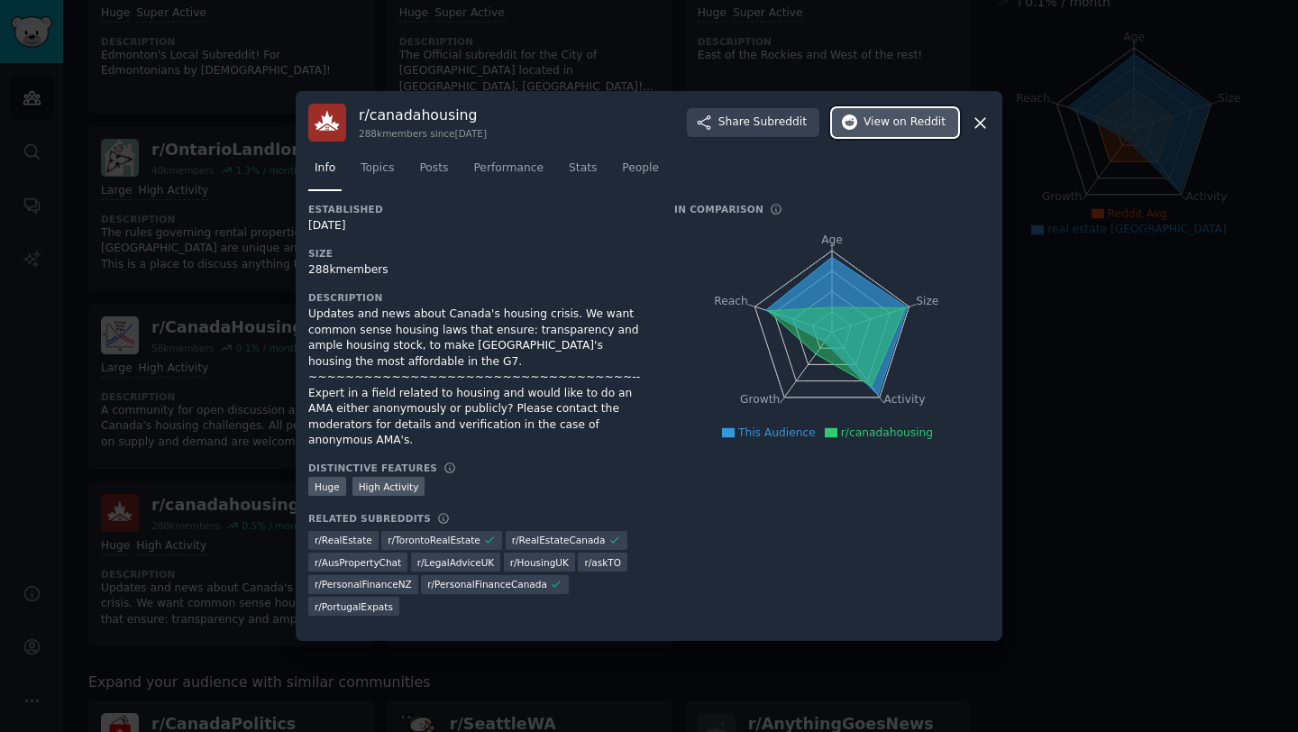
click at [909, 131] on span "on Reddit" at bounding box center [919, 122] width 52 height 16
